Goal: Information Seeking & Learning: Learn about a topic

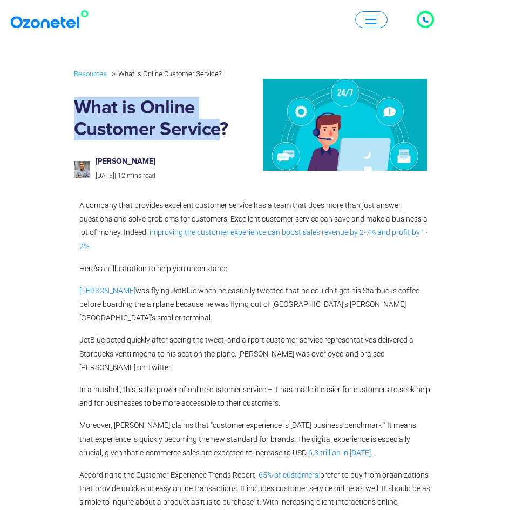
click at [237, 150] on div "Resources What is Online Customer Service? What is Online Customer Service? [PE…" at bounding box center [255, 124] width 373 height 125
click at [221, 159] on h6 "[PERSON_NAME]" at bounding box center [170, 161] width 148 height 9
click at [75, 102] on h1 "What is Online Customer Service?" at bounding box center [164, 118] width 181 height 43
drag, startPoint x: 72, startPoint y: 104, endPoint x: 234, endPoint y: 131, distance: 164.7
click at [234, 131] on div "Resources What is Online Customer Service? What is Online Customer Service? [PE…" at bounding box center [255, 124] width 373 height 125
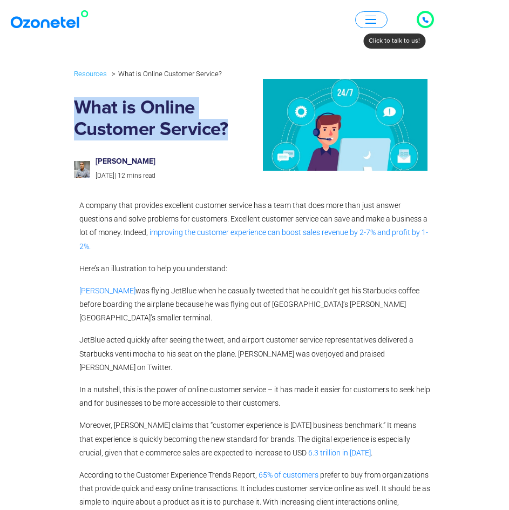
copy h1 "What is Online Customer Service?"
drag, startPoint x: 96, startPoint y: 160, endPoint x: 167, endPoint y: 164, distance: 71.9
click at [167, 164] on h6 "[PERSON_NAME]" at bounding box center [170, 161] width 148 height 9
copy h6 "[PERSON_NAME]"
